Goal: Task Accomplishment & Management: Manage account settings

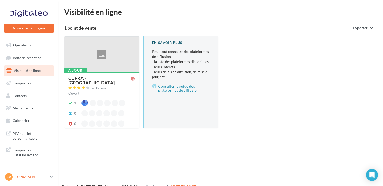
click at [50, 178] on icon at bounding box center [51, 177] width 3 height 4
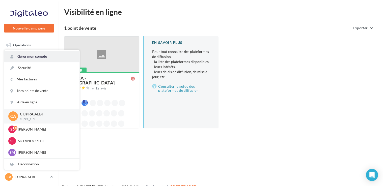
click at [52, 58] on link "Gérer mon compte" at bounding box center [41, 56] width 75 height 11
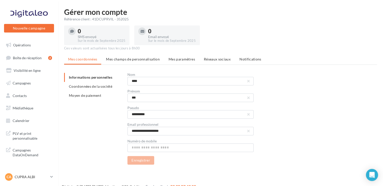
scroll to position [8, 0]
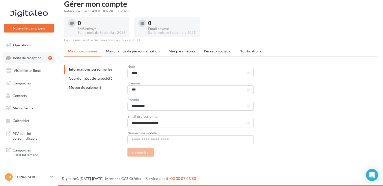
click at [29, 59] on span "Boîte de réception" at bounding box center [27, 58] width 29 height 4
